Goal: Transaction & Acquisition: Donate to an event/course

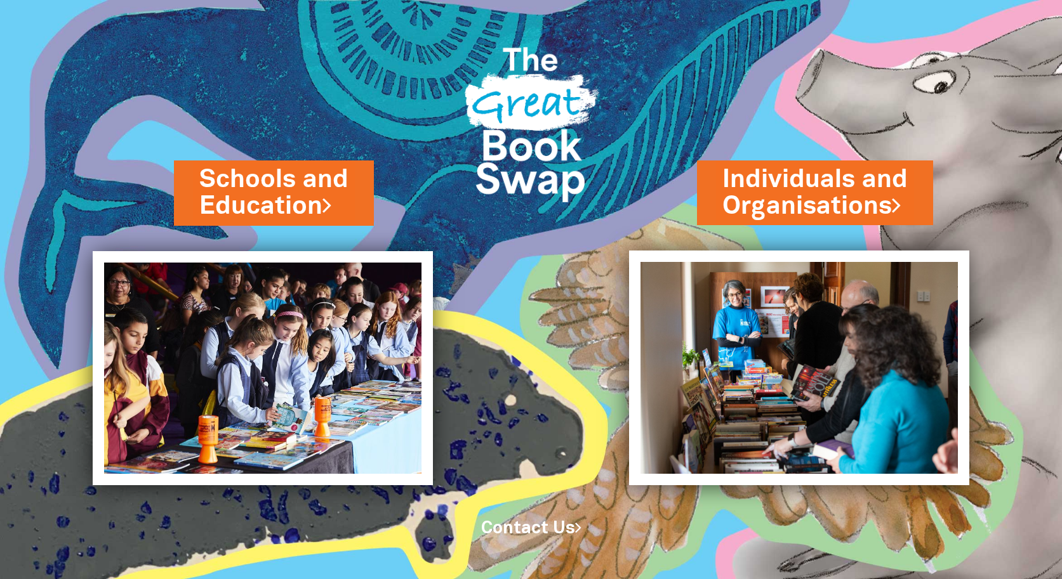
click at [794, 196] on link "Individuals and Organisations" at bounding box center [814, 192] width 185 height 61
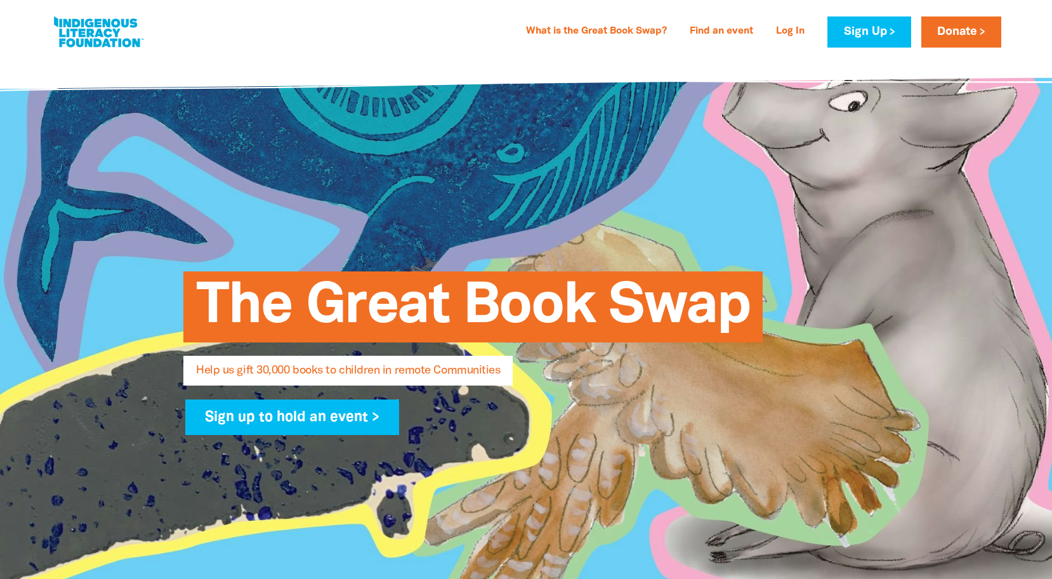
select select "AU"
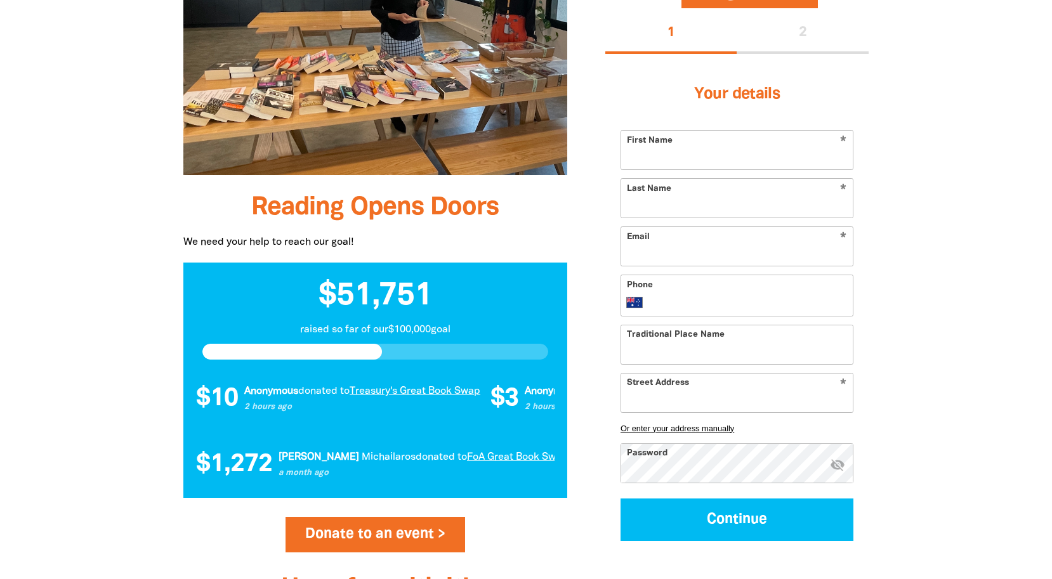
scroll to position [1206, 0]
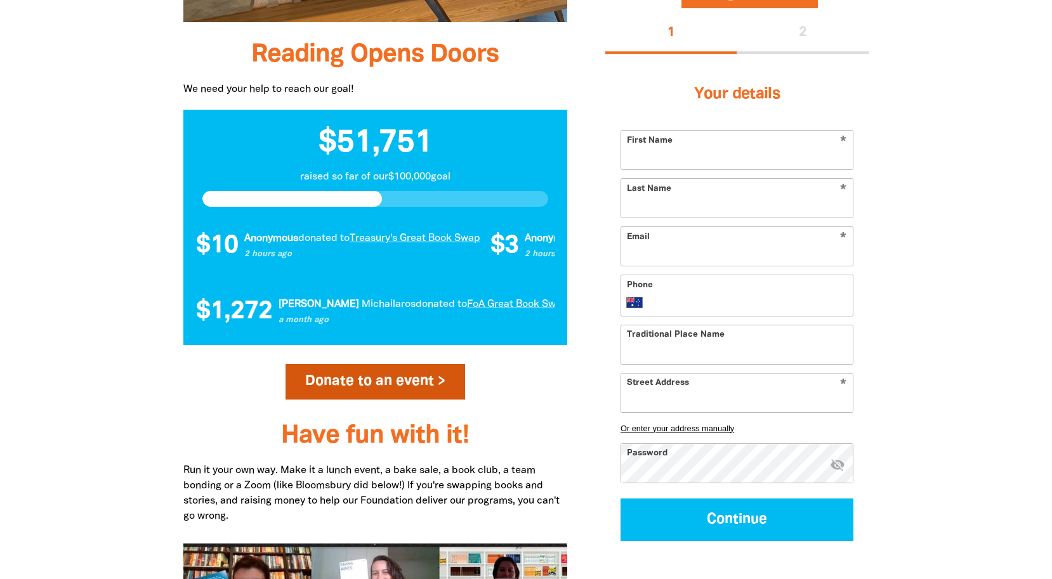
click at [360, 383] on link "Donate to an event >" at bounding box center [376, 382] width 180 height 36
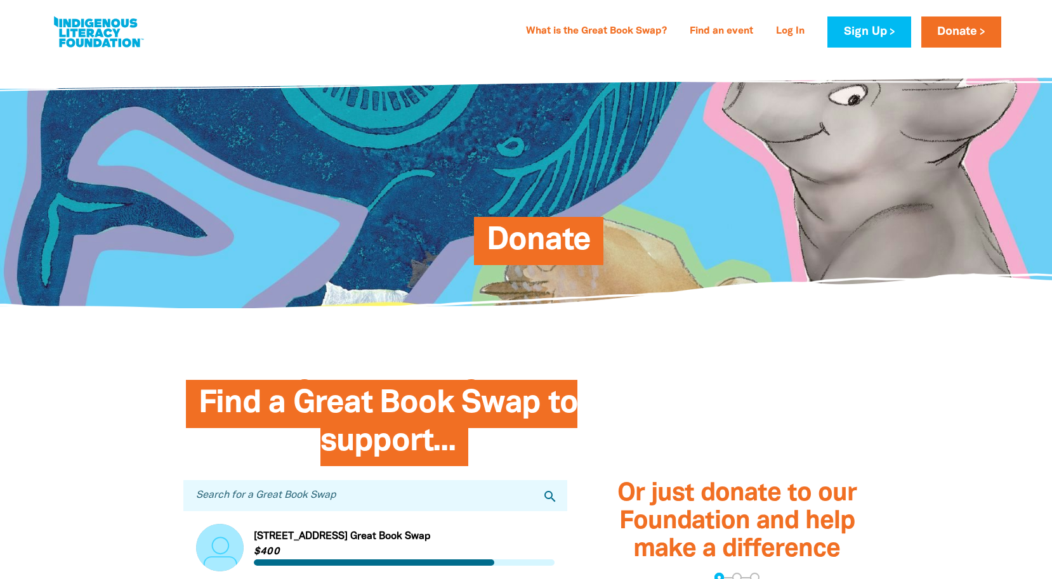
click at [313, 490] on input "Search for a Great Book Swap" at bounding box center [375, 495] width 384 height 31
type input "Treasury"
click at [546, 497] on icon "search" at bounding box center [550, 496] width 15 height 15
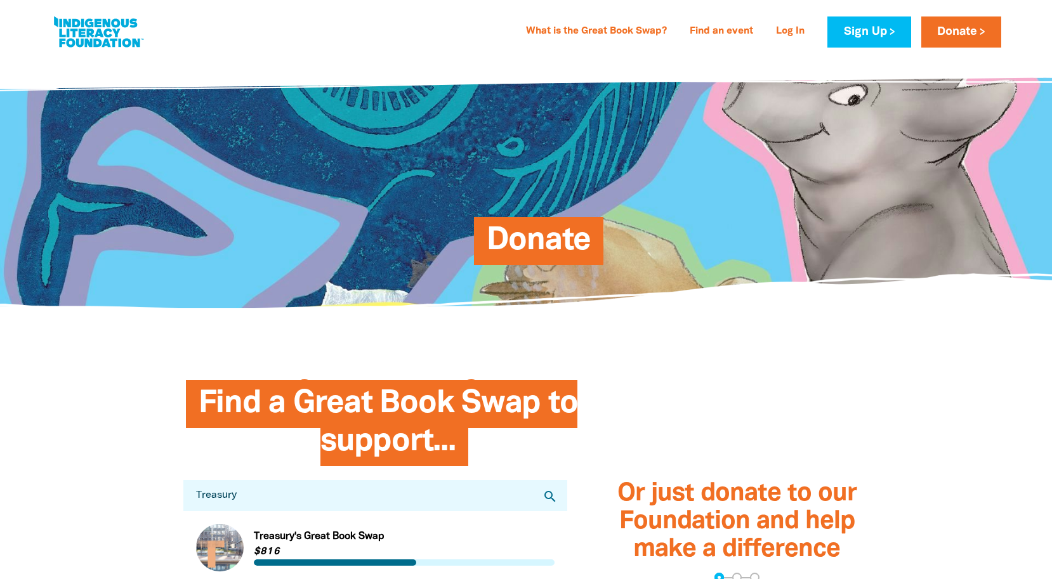
click at [263, 536] on link "Link to Treasury's Great Book Swap" at bounding box center [375, 548] width 359 height 48
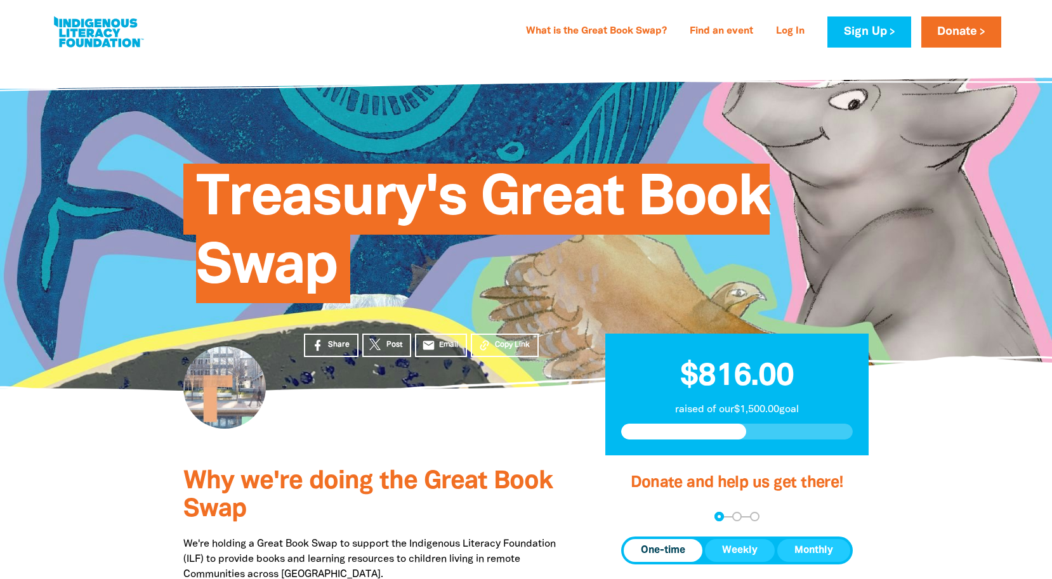
scroll to position [190, 0]
